Goal: Subscribe to service/newsletter

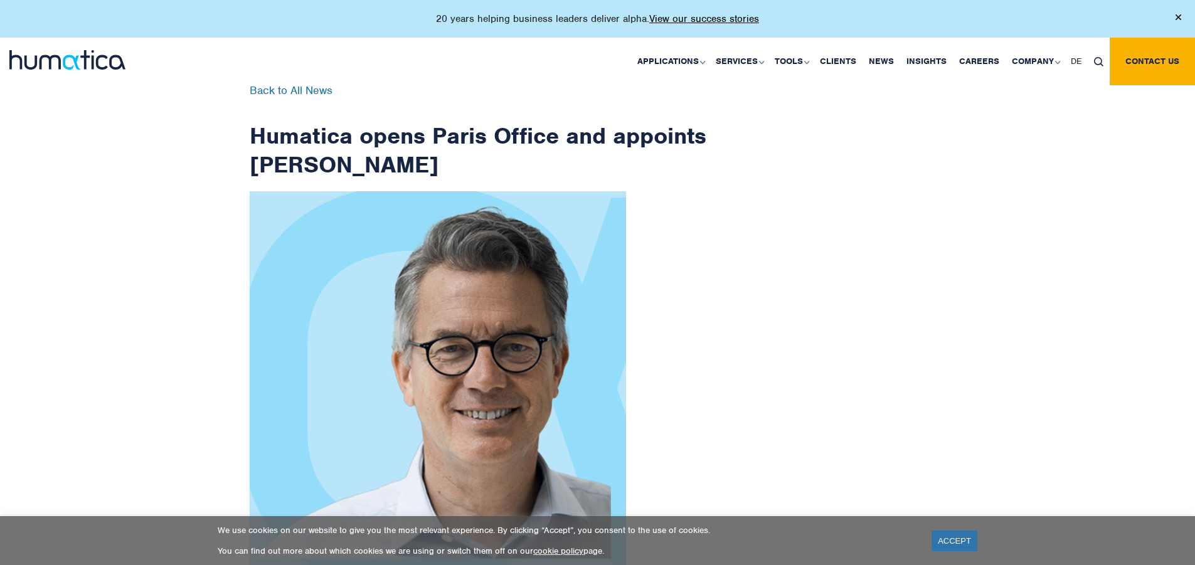
scroll to position [2001, 0]
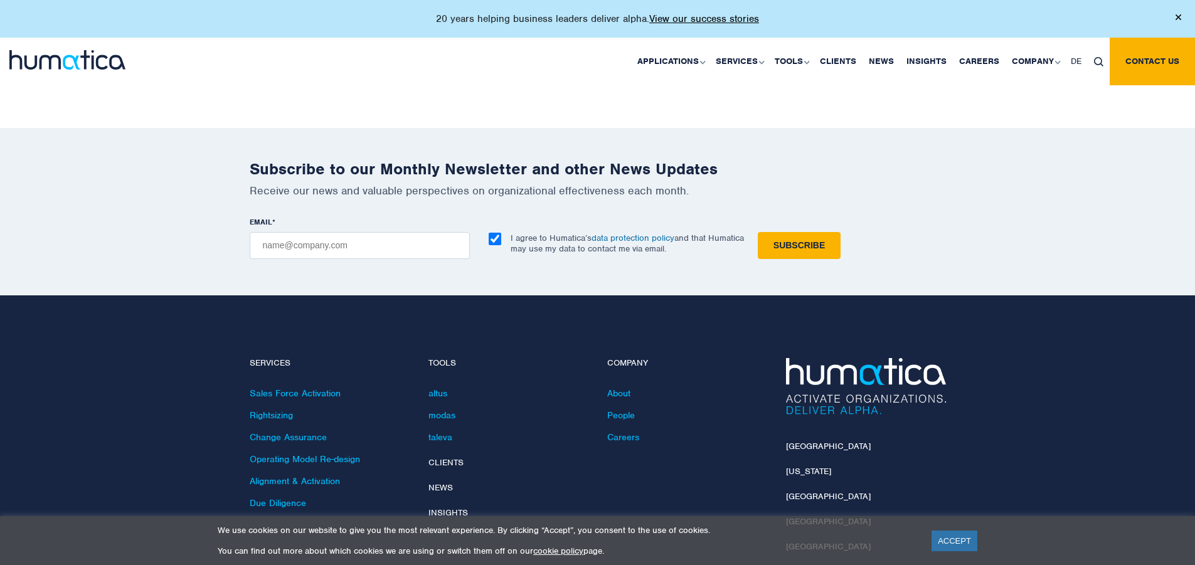
checkbox input "true"
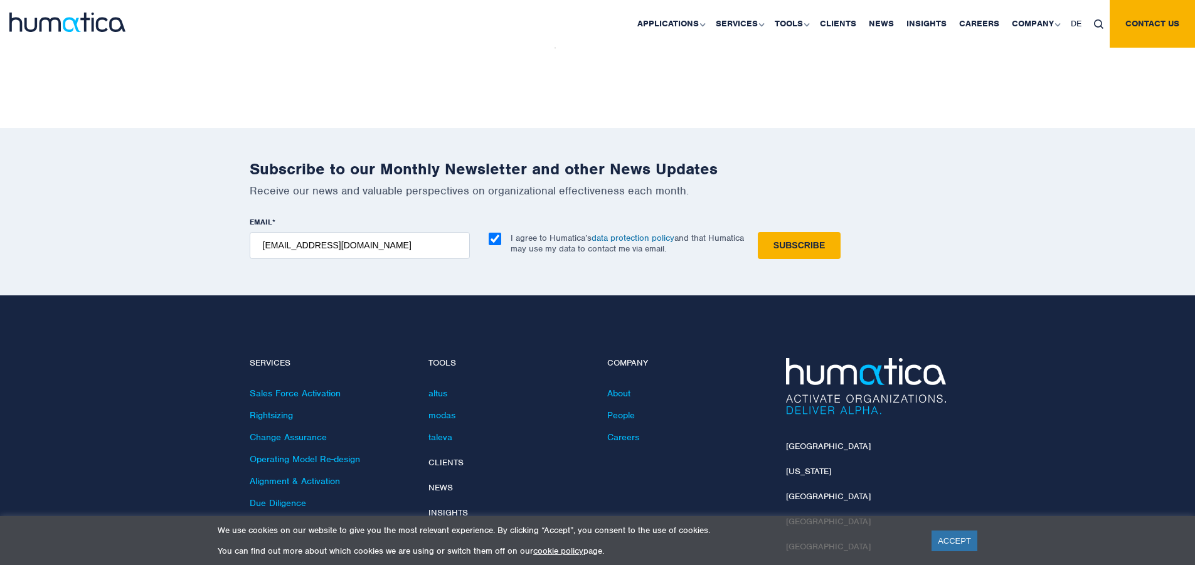
type input "[EMAIL_ADDRESS][DOMAIN_NAME]"
click at [758, 232] on input "Subscribe" at bounding box center [799, 245] width 83 height 27
